Goal: Check status: Check status

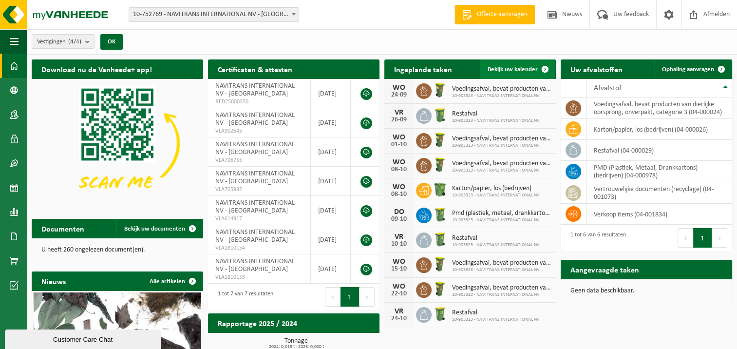
click at [506, 67] on span "Bekijk uw kalender" at bounding box center [513, 69] width 50 height 6
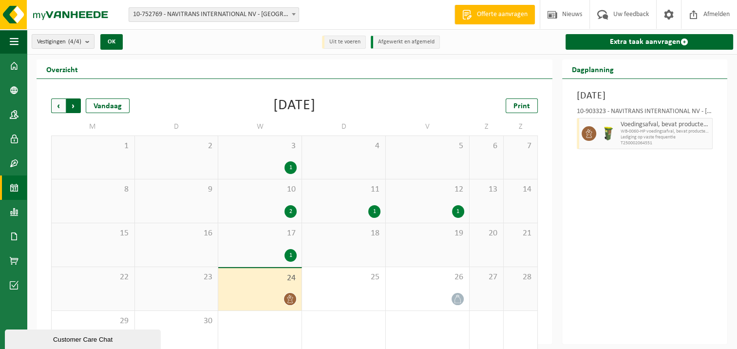
click at [53, 103] on span "Vorige" at bounding box center [58, 105] width 15 height 15
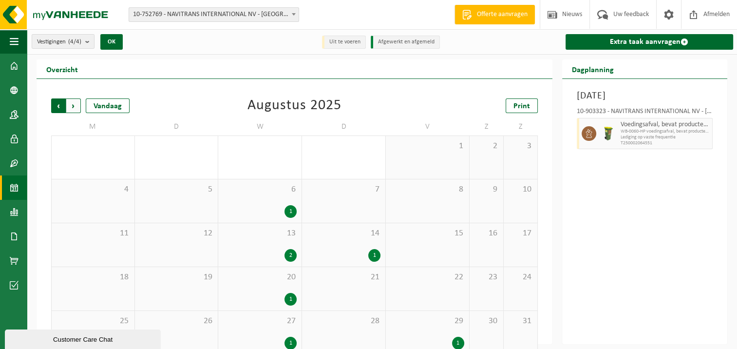
click at [77, 104] on span "Volgende" at bounding box center [73, 105] width 15 height 15
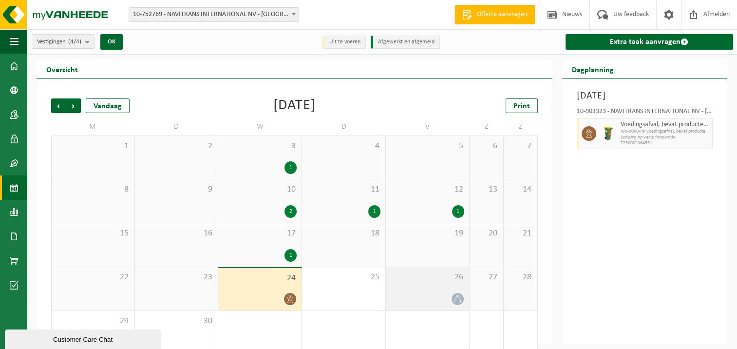
click at [433, 292] on div at bounding box center [428, 298] width 74 height 13
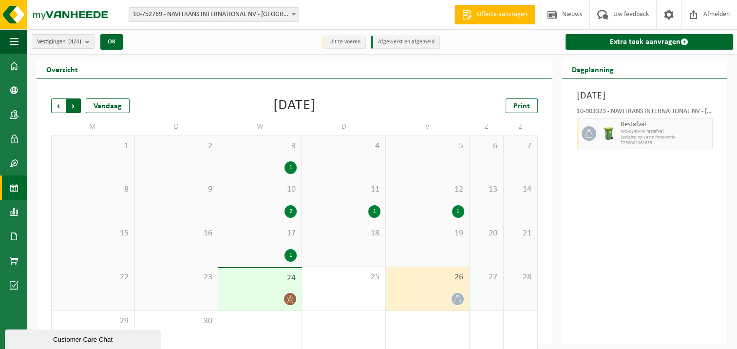
click at [58, 103] on span "Vorige" at bounding box center [58, 105] width 15 height 15
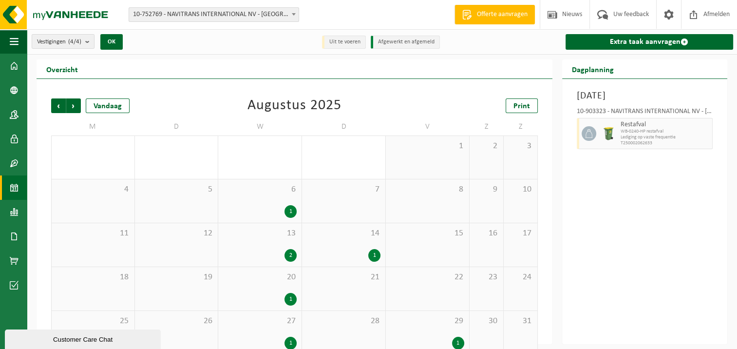
scroll to position [15, 0]
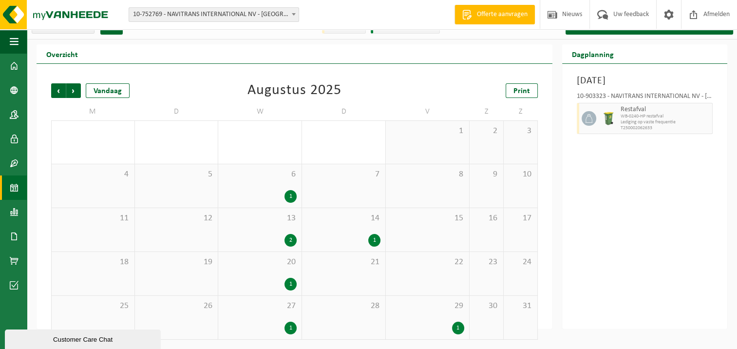
click at [292, 237] on div "2" at bounding box center [291, 240] width 12 height 13
